Goal: Navigation & Orientation: Find specific page/section

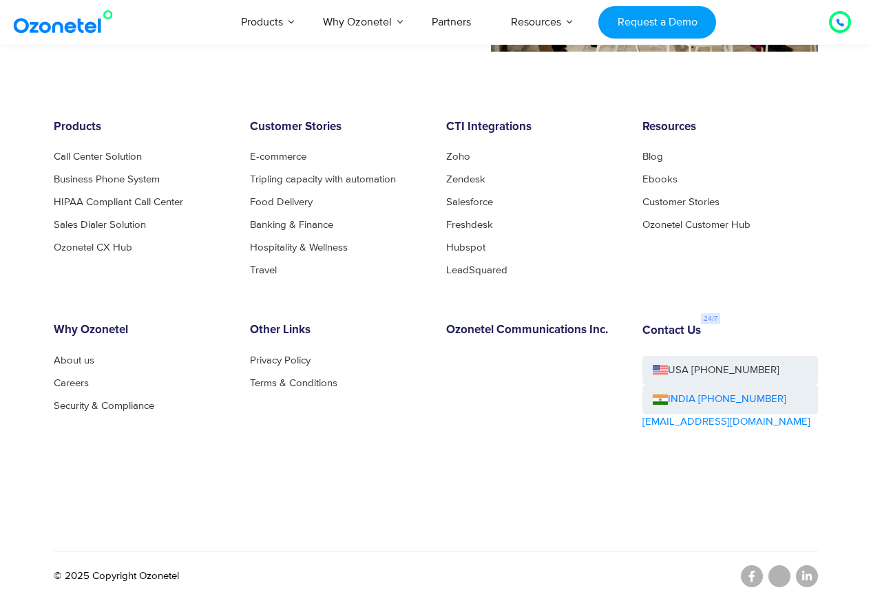
scroll to position [1364, 0]
